Goal: Information Seeking & Learning: Learn about a topic

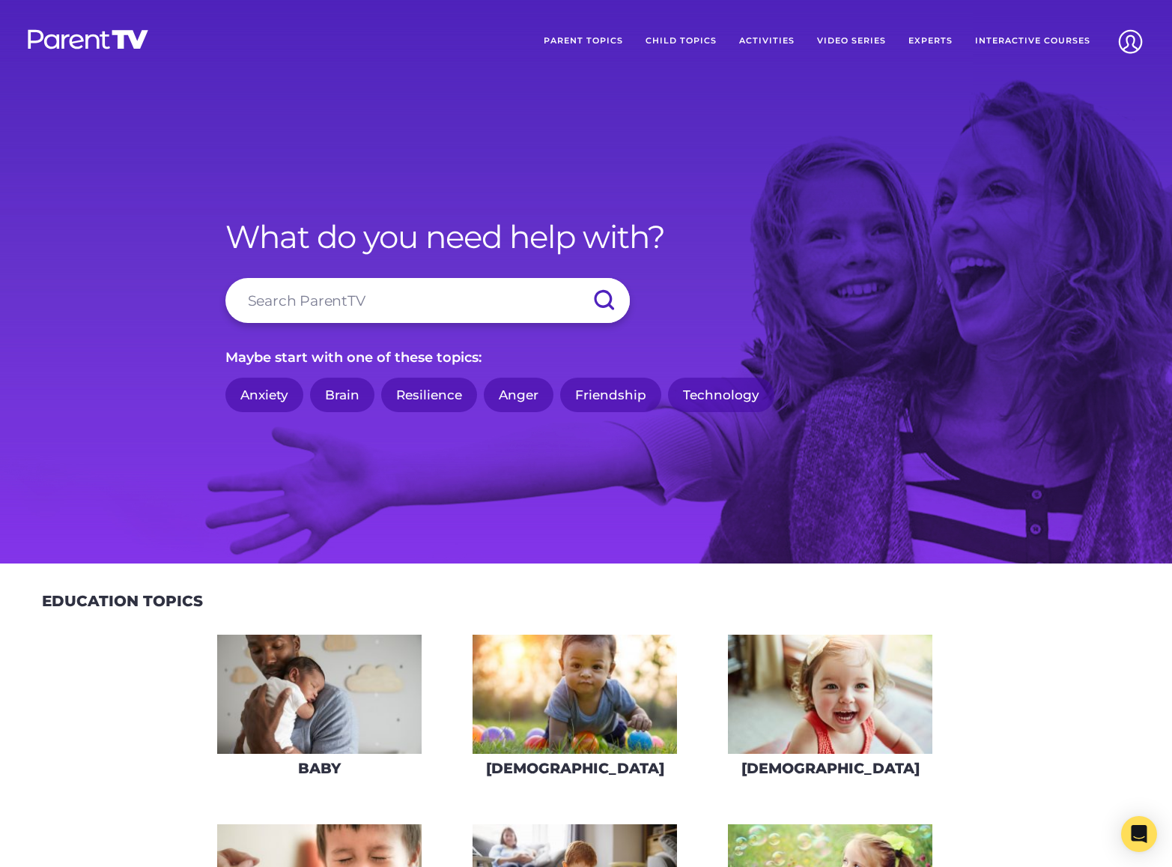
click at [412, 304] on input "search" at bounding box center [427, 300] width 404 height 45
type input "mindset"
click at [578, 278] on input "submit" at bounding box center [604, 300] width 52 height 45
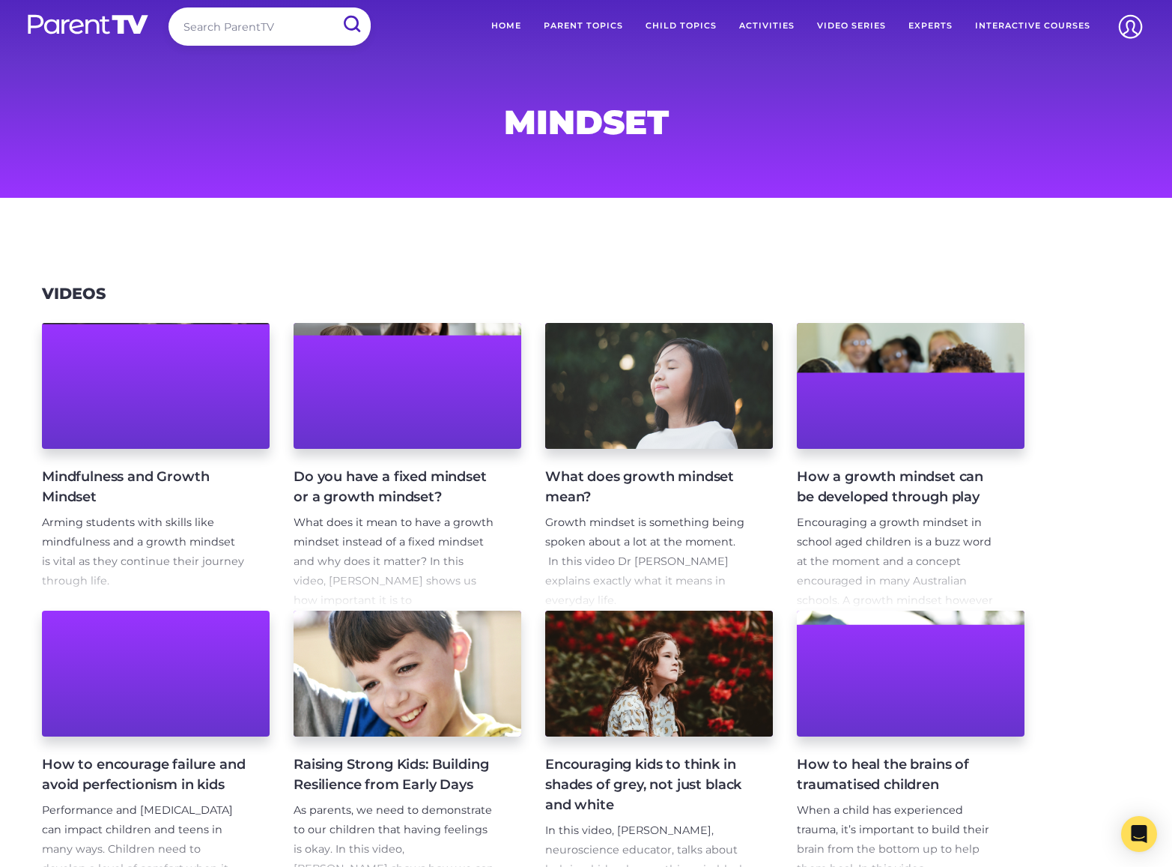
scroll to position [16, 0]
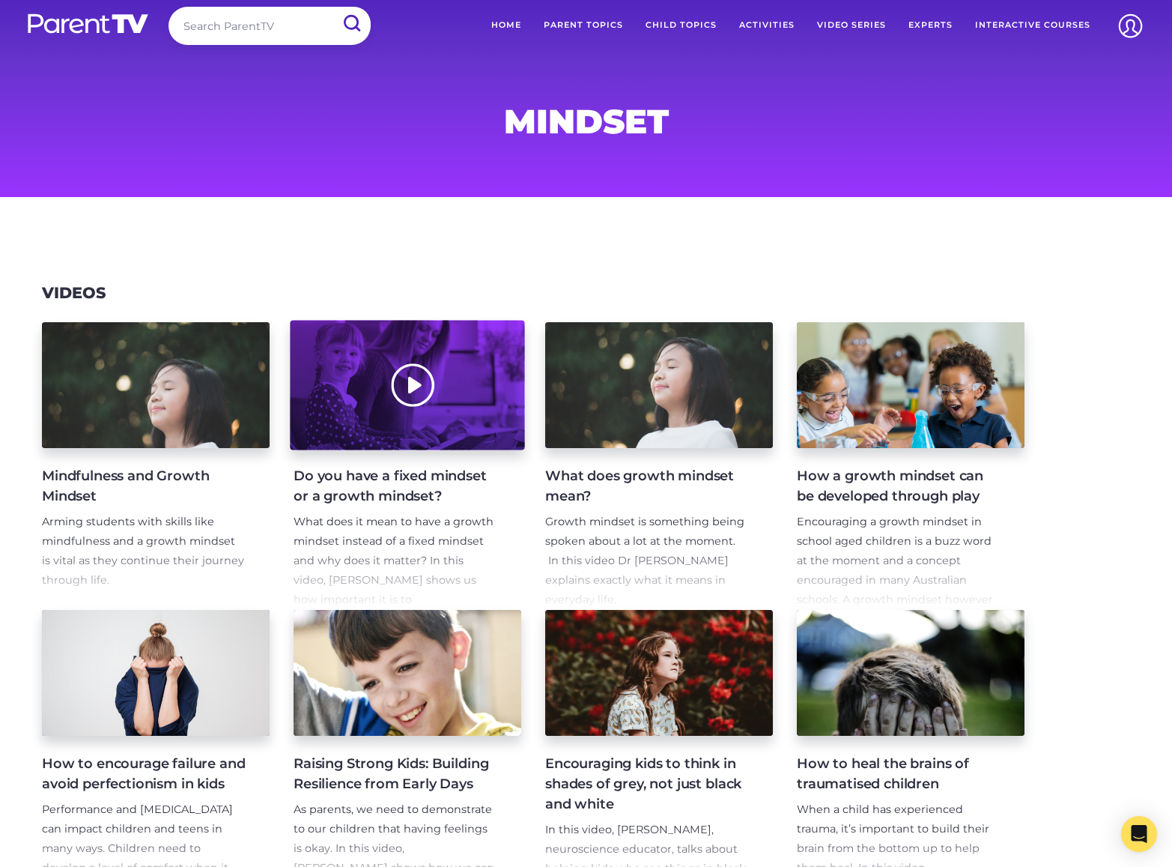
click at [477, 414] on div at bounding box center [407, 386] width 234 height 130
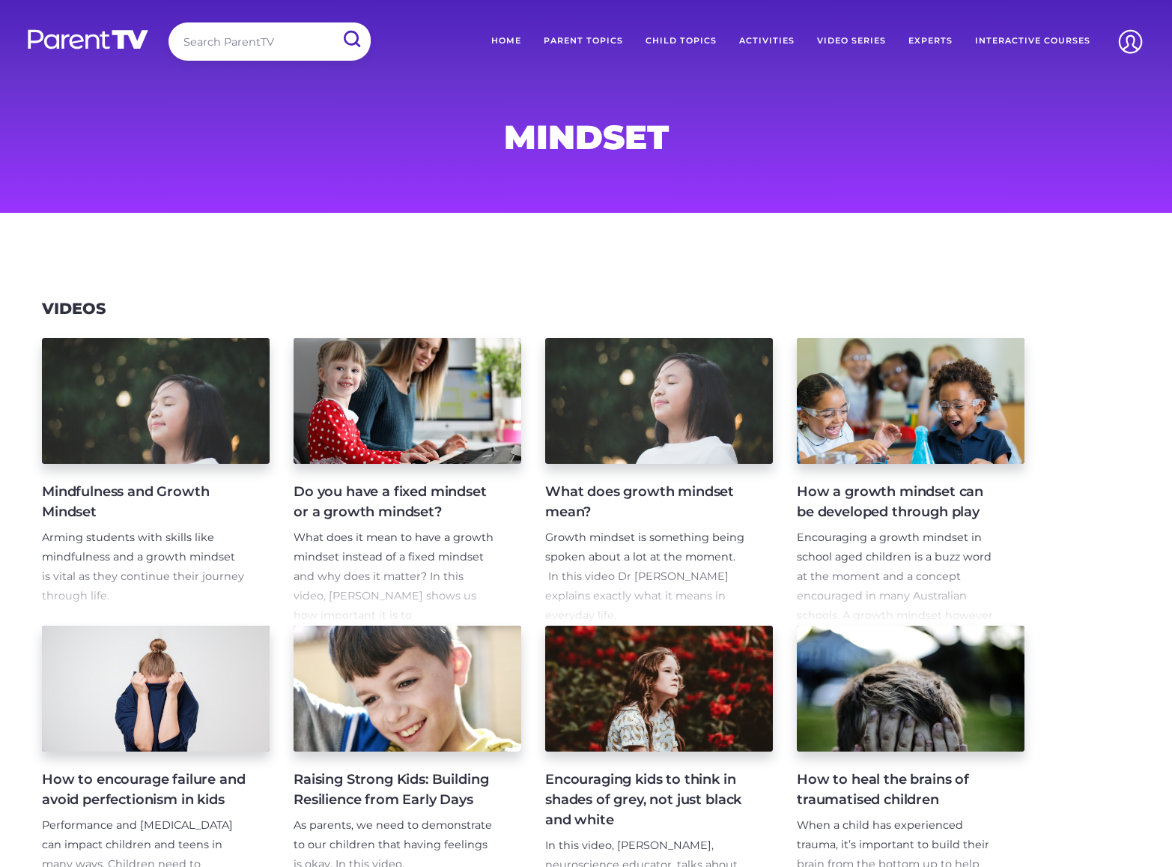
scroll to position [16, 0]
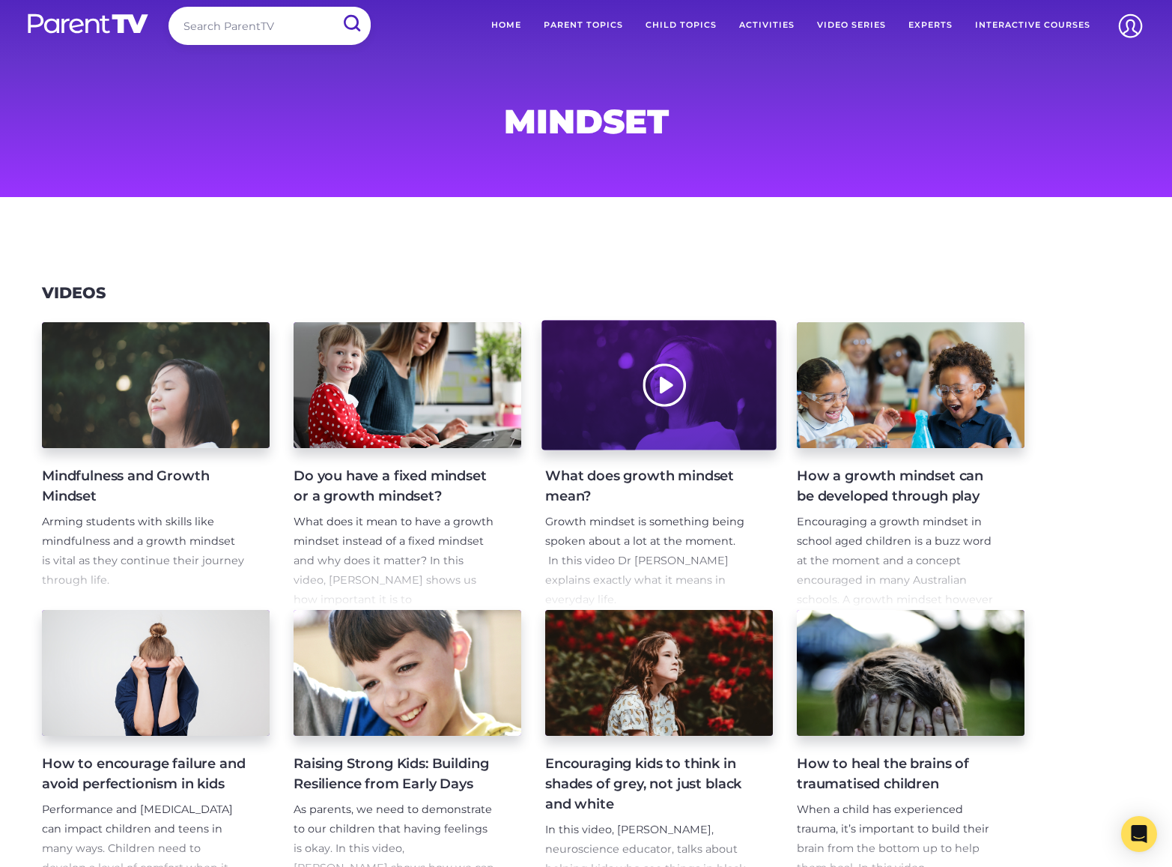
click at [710, 425] on div at bounding box center [659, 386] width 234 height 130
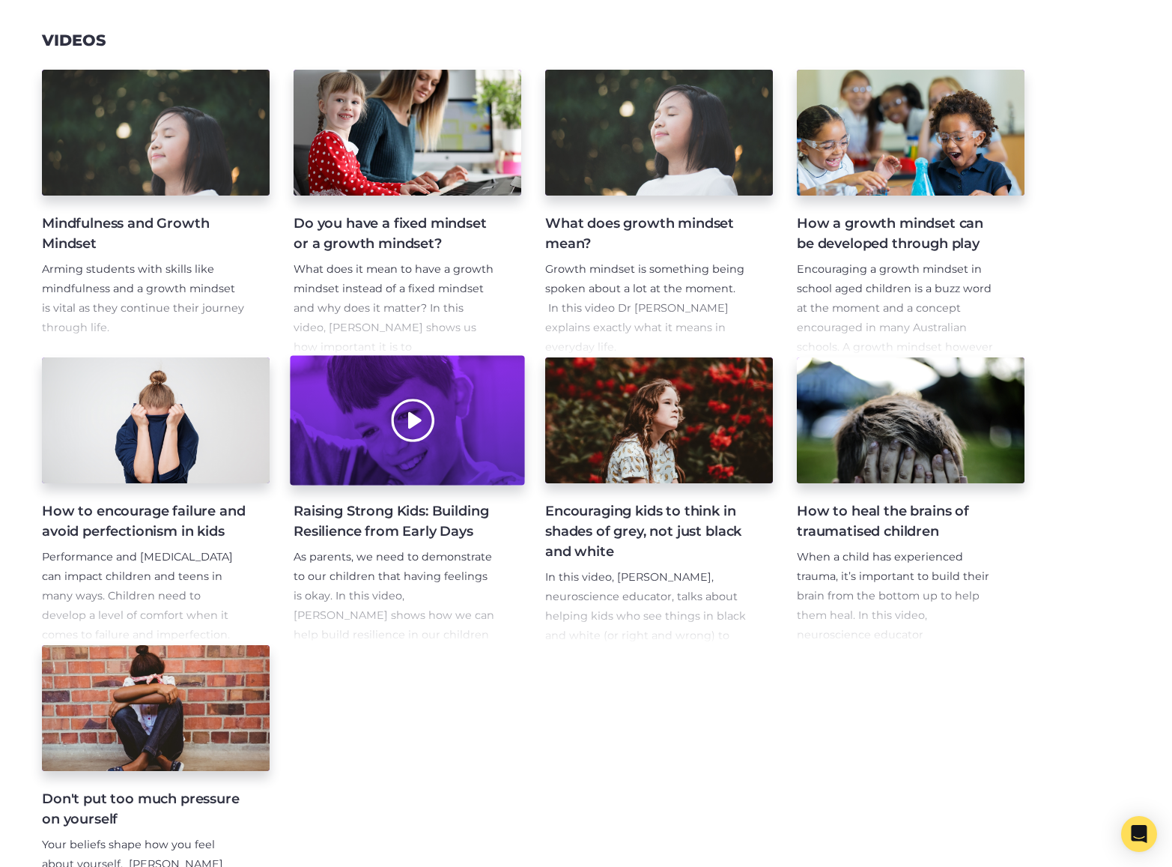
scroll to position [293, 0]
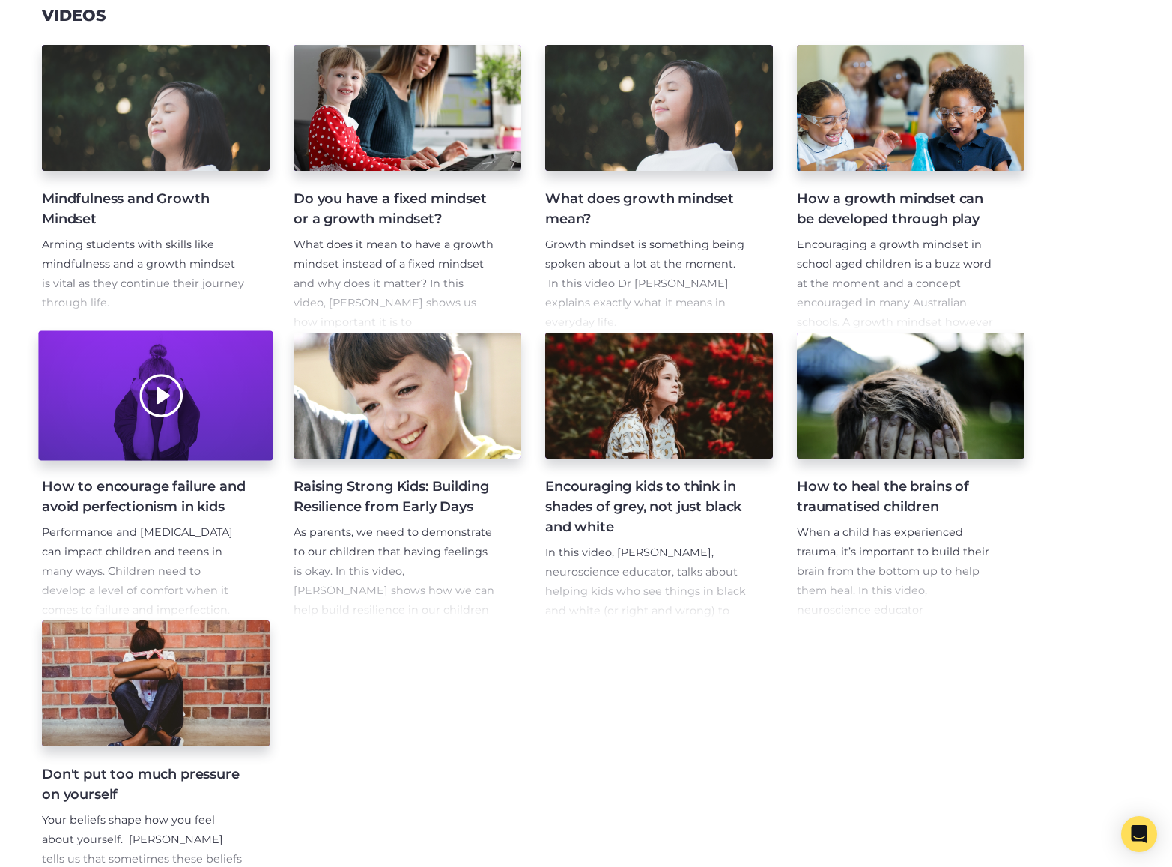
click at [216, 435] on div at bounding box center [155, 396] width 234 height 130
